Goal: Task Accomplishment & Management: Complete application form

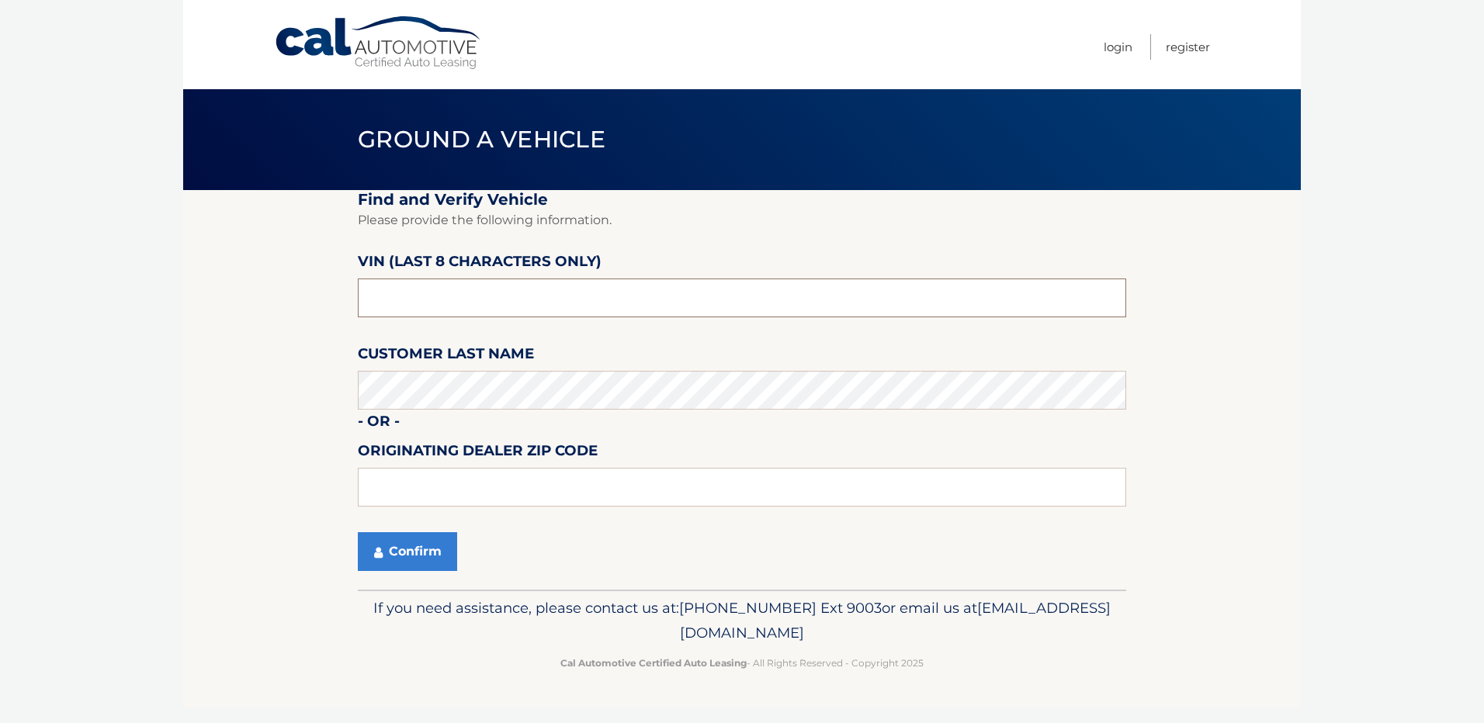
click at [420, 292] on input "text" at bounding box center [742, 298] width 768 height 39
click at [507, 276] on label "VIN (last 8 characters only)" at bounding box center [480, 264] width 244 height 29
click at [493, 289] on input "text" at bounding box center [742, 298] width 768 height 39
paste input "NT170469"
type input "NT170469"
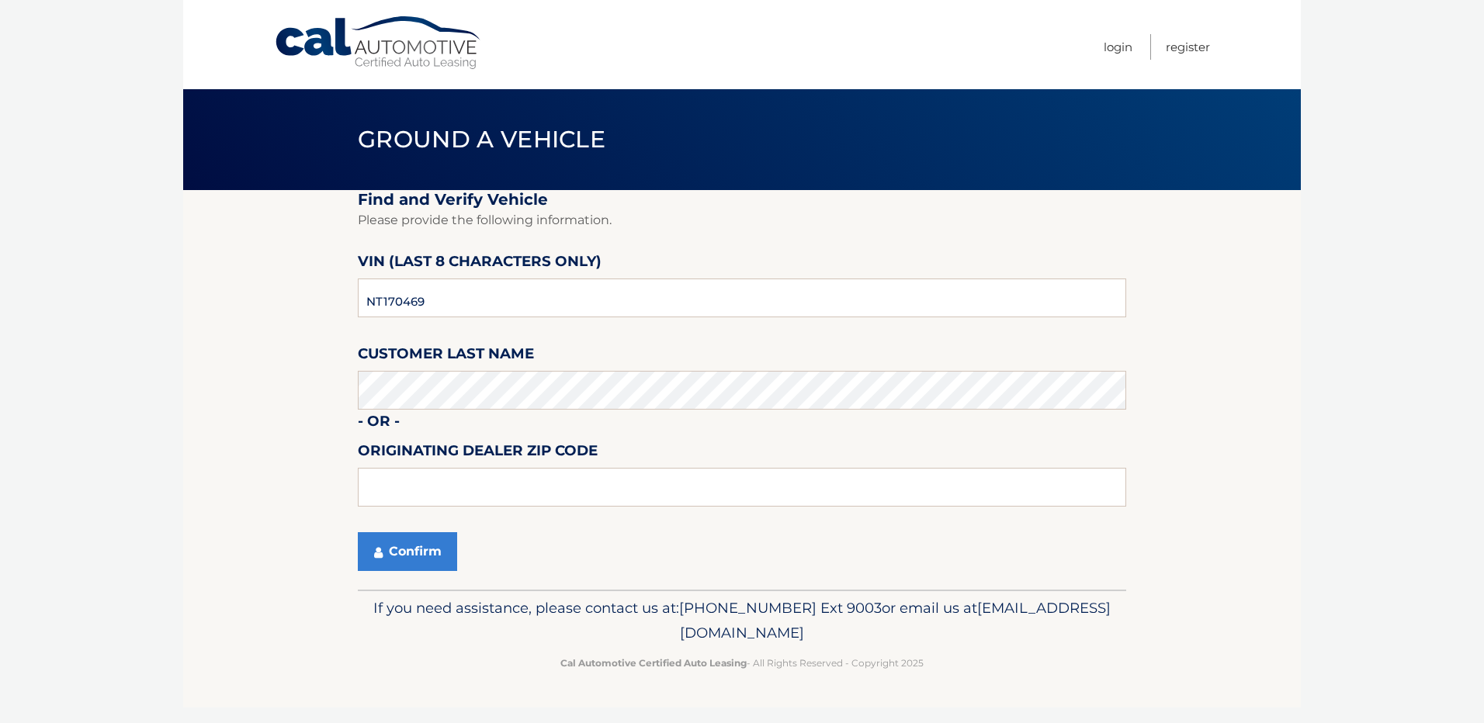
click at [310, 549] on section "Find and Verify Vehicle Please provide the following information. VIN (last 8 c…" at bounding box center [741, 390] width 1117 height 400
click at [397, 552] on button "Confirm" at bounding box center [407, 551] width 99 height 39
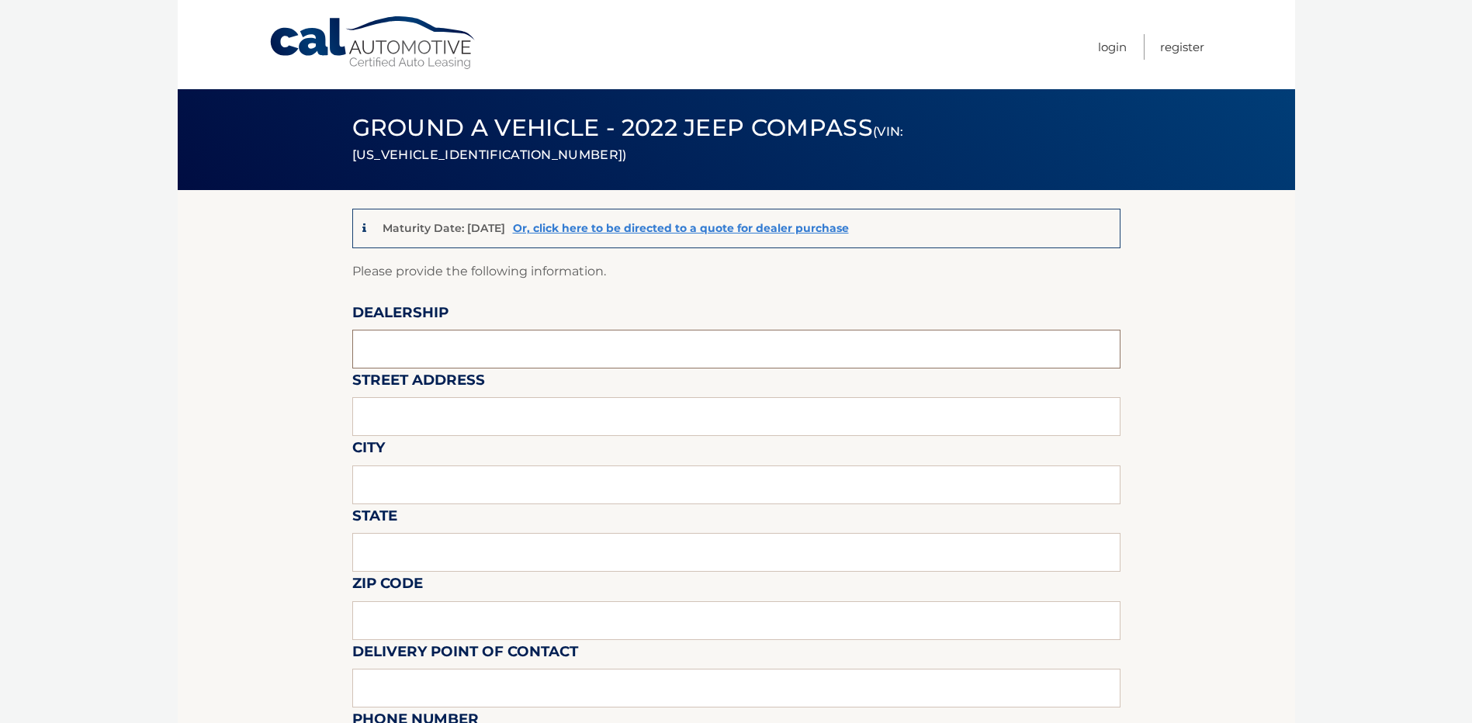
drag, startPoint x: 383, startPoint y: 342, endPoint x: 432, endPoint y: 360, distance: 52.8
click at [385, 342] on input "text" at bounding box center [736, 349] width 768 height 39
type input "QUIRK CDJR OF DORCHESTER"
type input "123 East Howard St."
type input "Quincy"
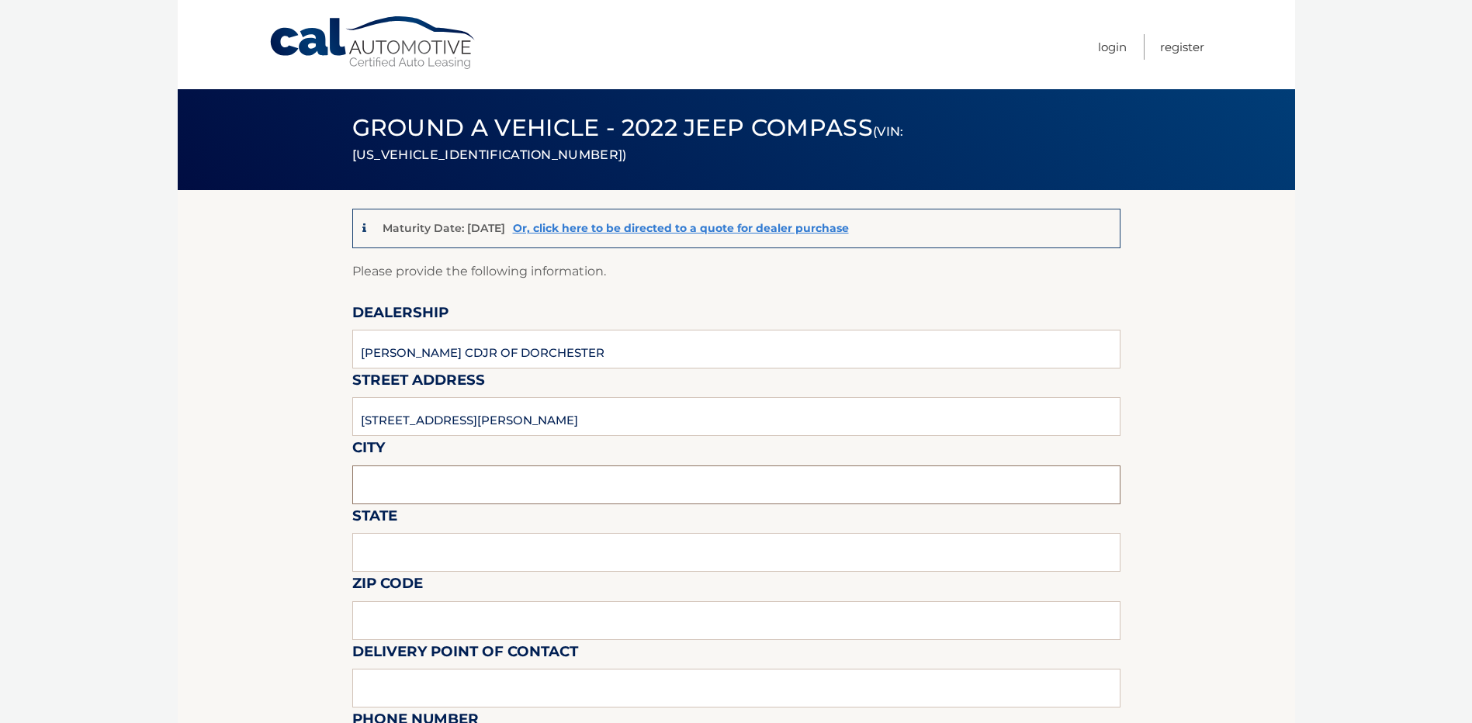
type input "MA"
type input "02169"
type input "QUIRK RECEIVING"
type input "781-917-1281"
type input "DORCHESTERSALES@QUIRKCARS.COM"
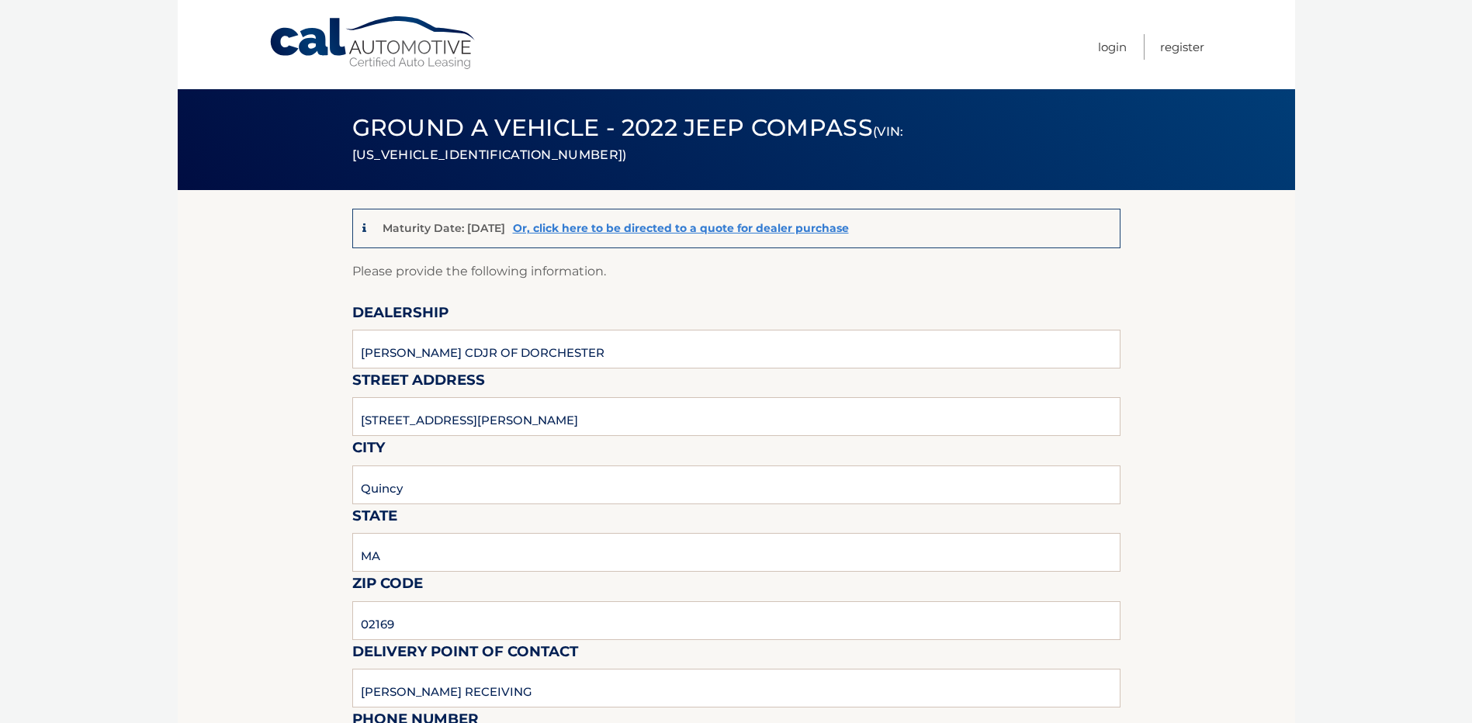
type input "GENDERSON LAI"
type input "857-309-7651"
type input "glaing@quirkcars.com"
type input "RUTH JANSKY"
type input "RJANSKY@QUIRKCARS.COM"
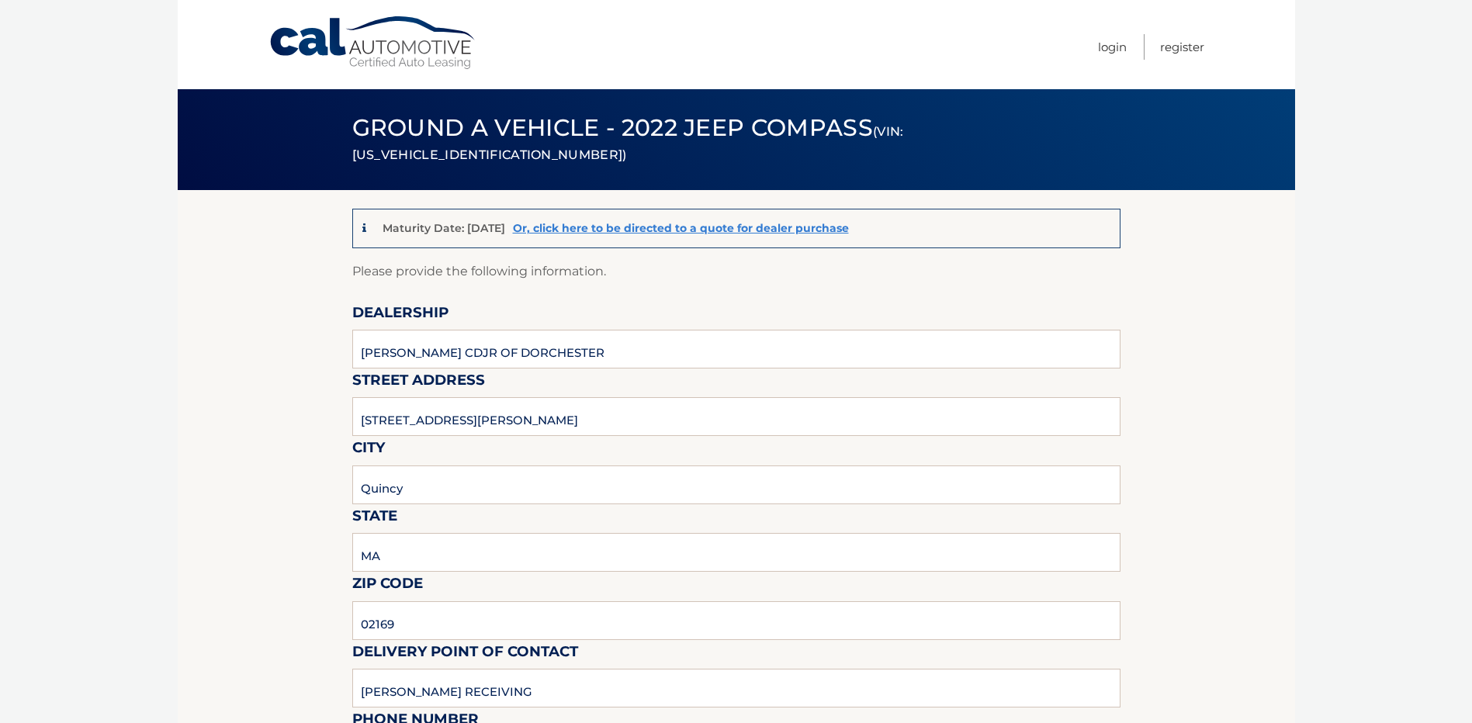
type input "SHIPYARD. SECURITY GATE FOR DIRECTIONS IF LOST. CALL NUMBER LISTED FOR RECEIVING"
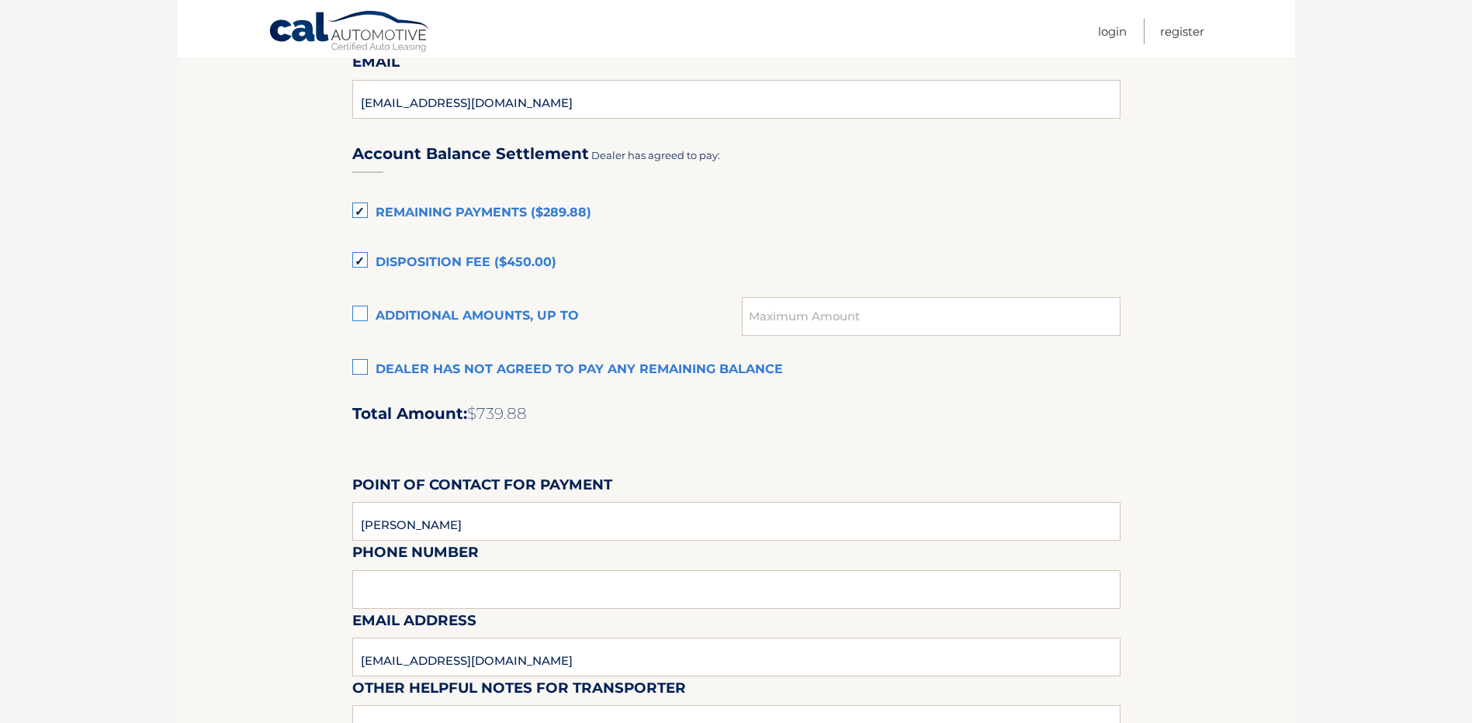
scroll to position [1009, 0]
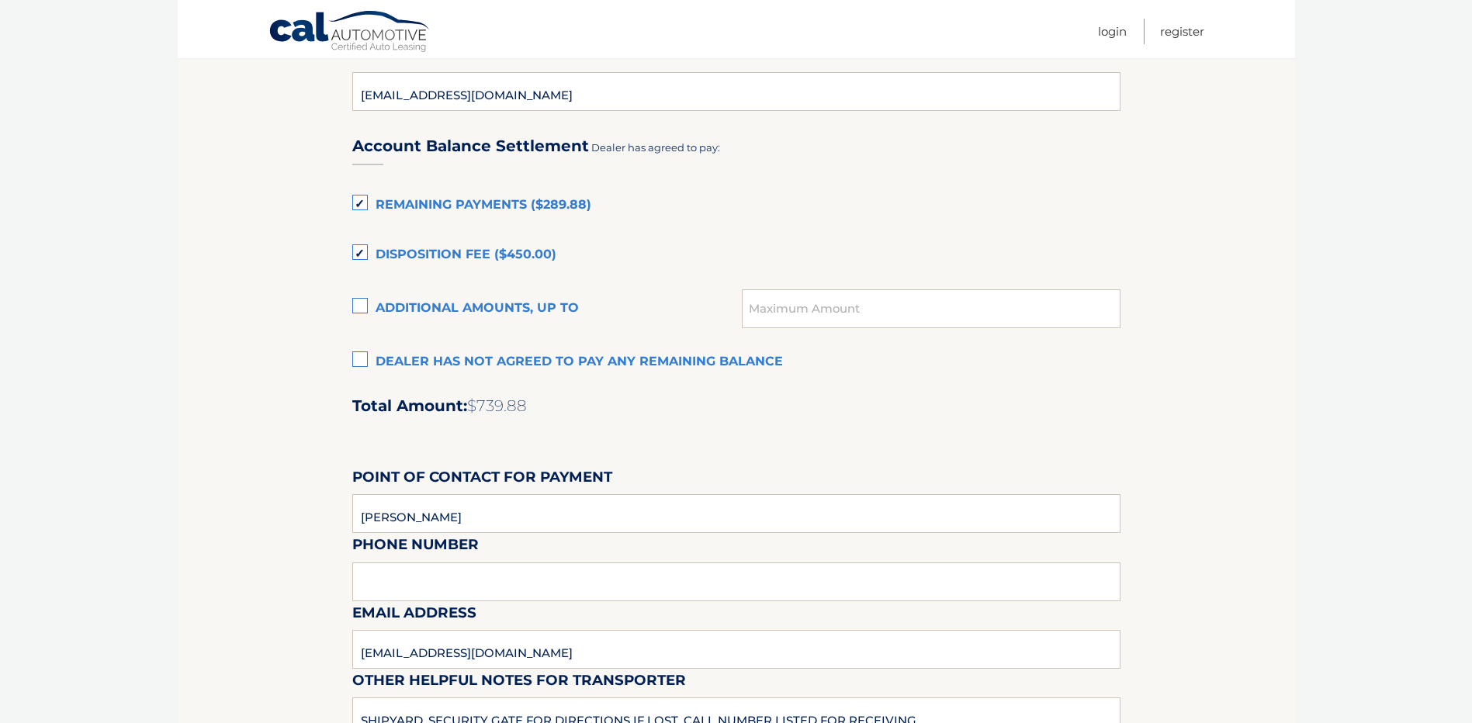
click at [369, 362] on label "Dealer has not agreed to pay any remaining balance" at bounding box center [736, 362] width 768 height 31
click at [0, 0] on input "Dealer has not agreed to pay any remaining balance" at bounding box center [0, 0] width 0 height 0
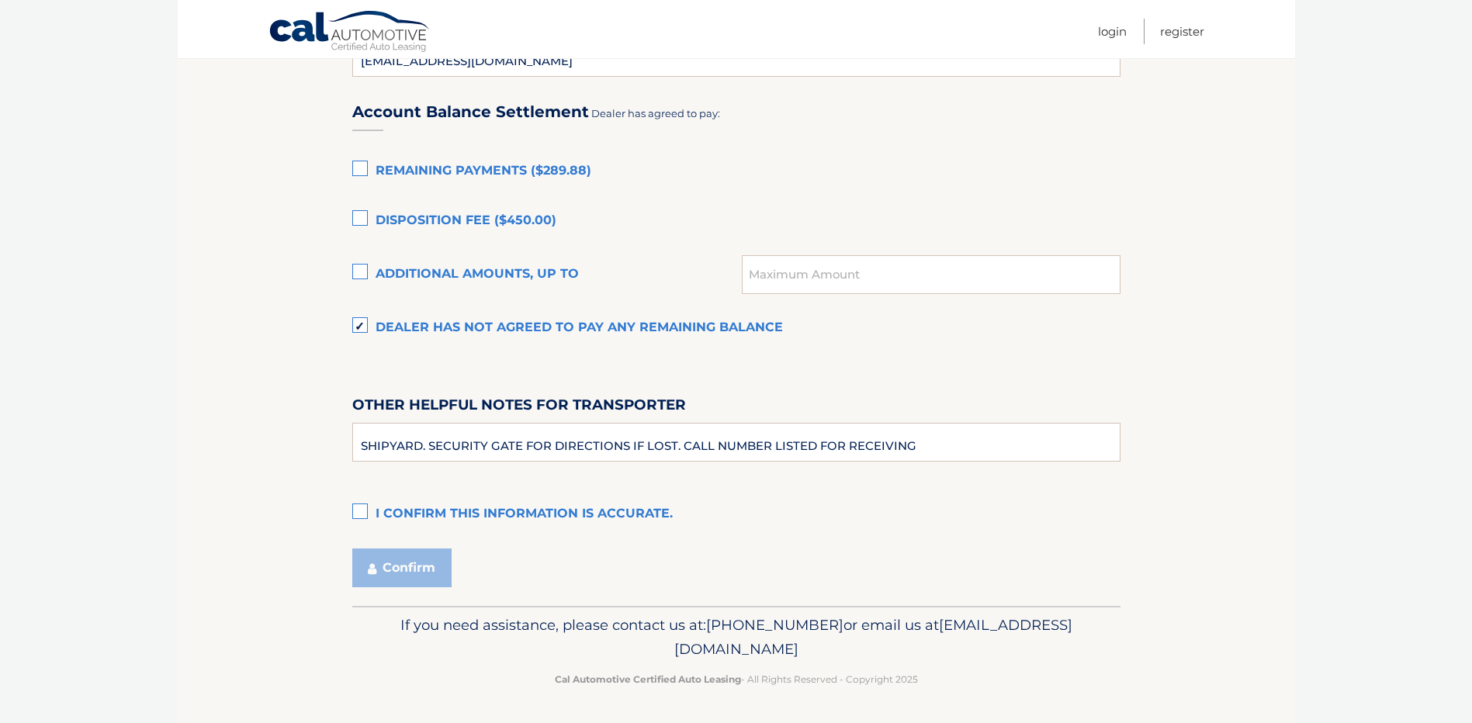
scroll to position [1044, 0]
click at [358, 511] on label "I confirm this information is accurate." at bounding box center [736, 513] width 768 height 31
click at [0, 0] on input "I confirm this information is accurate." at bounding box center [0, 0] width 0 height 0
click at [824, 445] on input "SHIPYARD. SECURITY GATE FOR DIRECTIONS IF LOST. CALL NUMBER LISTED FOR RECEIVING" at bounding box center [736, 441] width 768 height 39
click at [680, 447] on input "SHIPYARD. SECURITY GATE FOR DIRECTIONS IF LOST. CALL NUMBER LISTED FOR RECEIVING" at bounding box center [736, 441] width 768 height 39
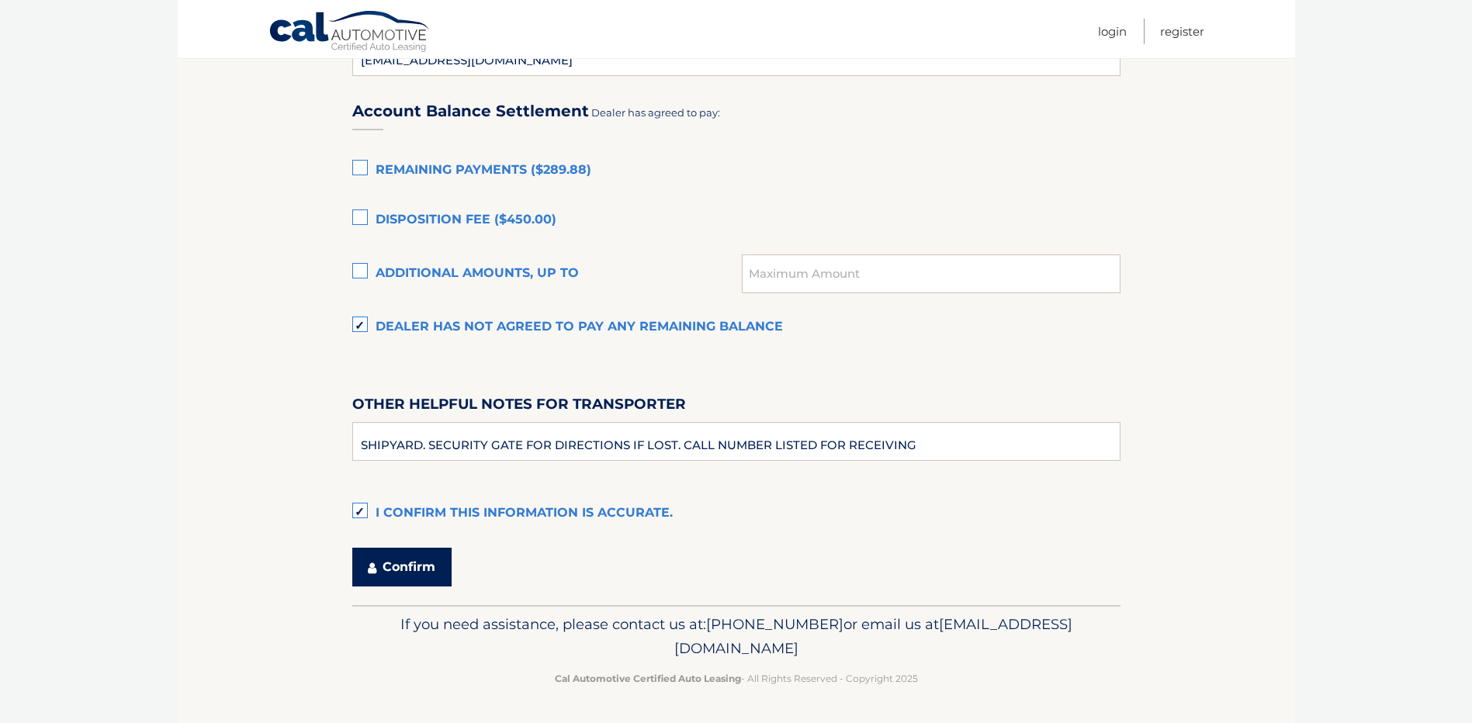
click at [403, 558] on button "Confirm" at bounding box center [401, 567] width 99 height 39
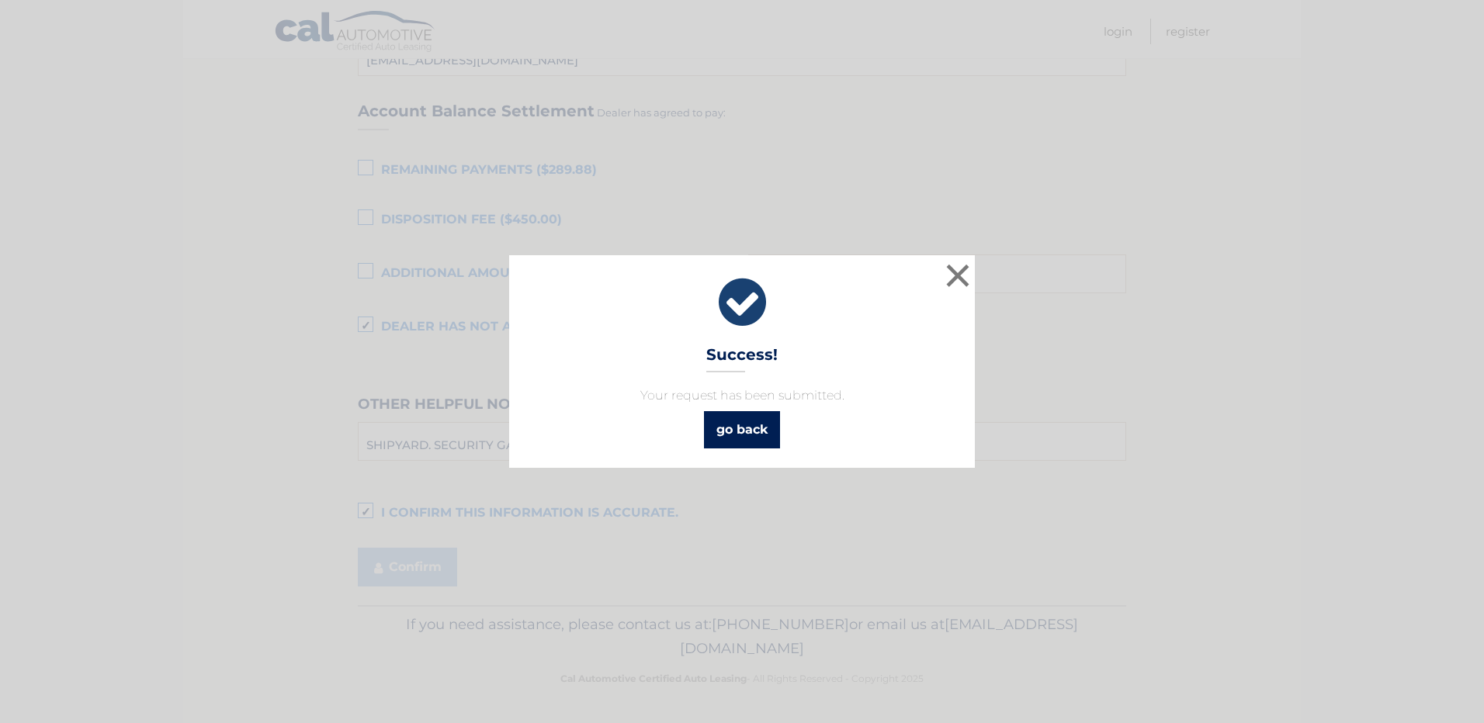
click at [747, 431] on link "go back" at bounding box center [742, 429] width 76 height 37
